Goal: Task Accomplishment & Management: Use online tool/utility

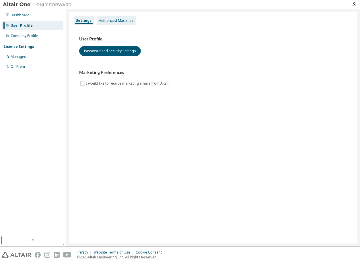
click at [123, 21] on div "Authorized Machines" at bounding box center [116, 20] width 35 height 5
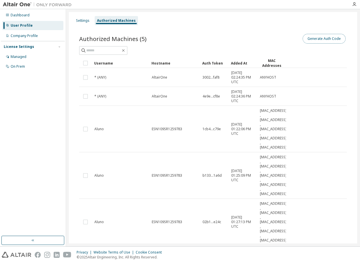
click at [321, 37] on button "Generate Auth Code" at bounding box center [323, 39] width 43 height 10
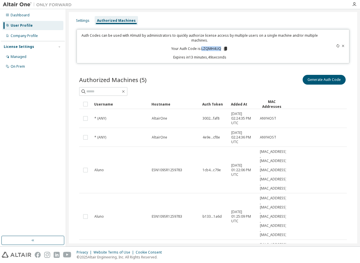
drag, startPoint x: 200, startPoint y: 48, endPoint x: 220, endPoint y: 48, distance: 19.8
click at [220, 48] on p "Your Auth Code is: LZQMH4UQ" at bounding box center [199, 48] width 57 height 5
copy p "LZQMH4UQ"
click at [336, 47] on icon at bounding box center [337, 45] width 3 height 3
click at [223, 49] on icon at bounding box center [223, 49] width 3 height 4
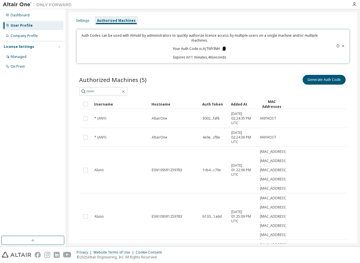
click at [223, 49] on icon at bounding box center [223, 49] width 3 height 4
click at [224, 74] on div "Generate Auth Code" at bounding box center [280, 80] width 134 height 12
click at [319, 83] on button "Generate Auth Code" at bounding box center [323, 80] width 43 height 10
click at [326, 80] on button "Generate Auth Code" at bounding box center [323, 80] width 43 height 10
click at [336, 46] on icon at bounding box center [337, 45] width 3 height 3
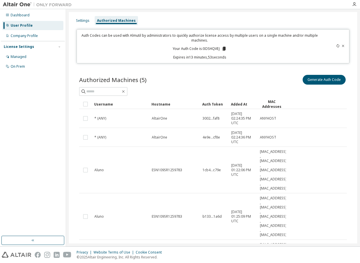
click at [336, 45] on icon at bounding box center [337, 45] width 3 height 3
click at [222, 48] on icon at bounding box center [223, 49] width 3 height 4
click at [246, 48] on div "Auth Codes can be used with Almutil by administrators to quickly authorize lice…" at bounding box center [199, 46] width 239 height 27
click at [223, 48] on icon at bounding box center [223, 49] width 3 height 4
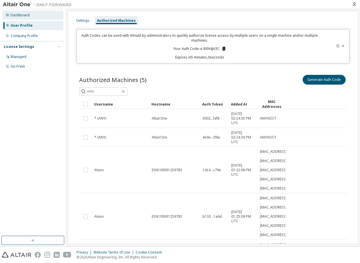
click at [26, 15] on div "Dashboard" at bounding box center [20, 15] width 19 height 5
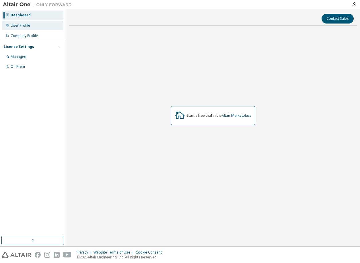
click at [20, 24] on div "User Profile" at bounding box center [20, 25] width 19 height 5
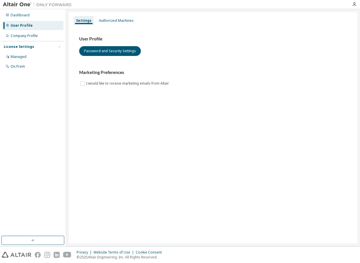
click at [13, 4] on img at bounding box center [39, 5] width 72 height 6
